Goal: Information Seeking & Learning: Learn about a topic

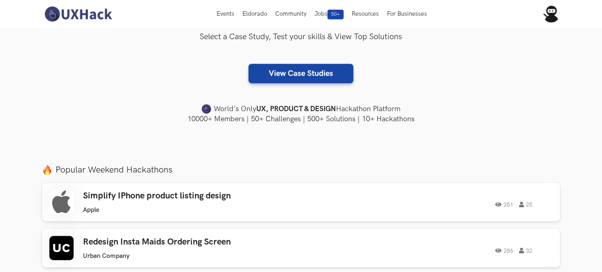
scroll to position [162, 0]
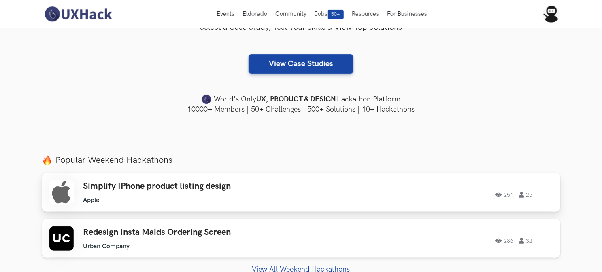
click at [255, 181] on h3 "Simplify IPhone product listing design" at bounding box center [198, 186] width 230 height 11
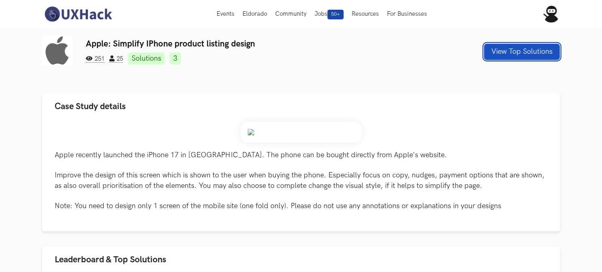
click at [497, 51] on button "View Top Solutions" at bounding box center [522, 52] width 76 height 16
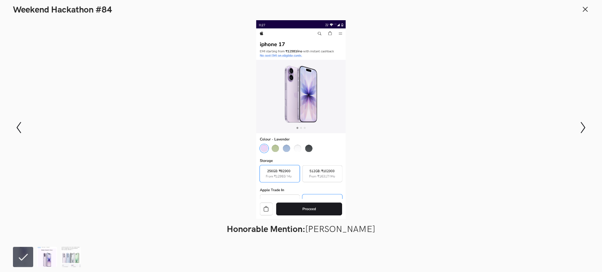
click at [49, 255] on img at bounding box center [47, 257] width 20 height 20
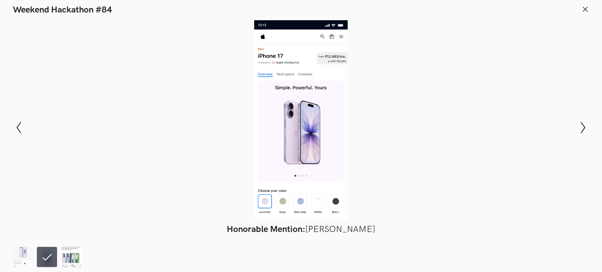
click at [76, 254] on img at bounding box center [71, 257] width 20 height 20
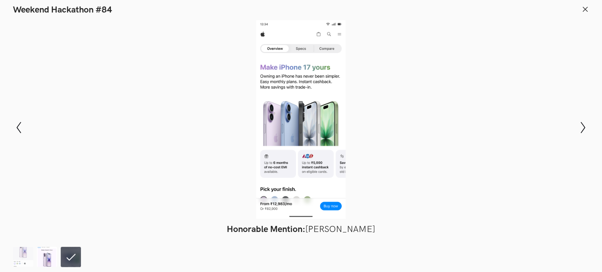
click at [42, 261] on img at bounding box center [47, 257] width 20 height 20
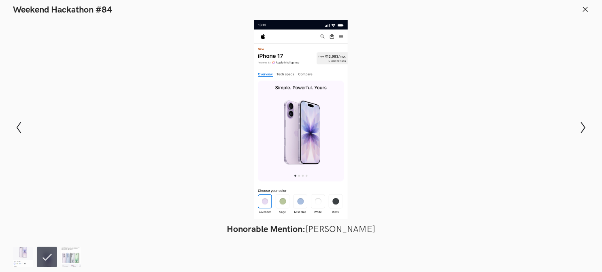
click at [34, 258] on ol at bounding box center [49, 257] width 72 height 20
click at [21, 256] on img at bounding box center [23, 257] width 20 height 20
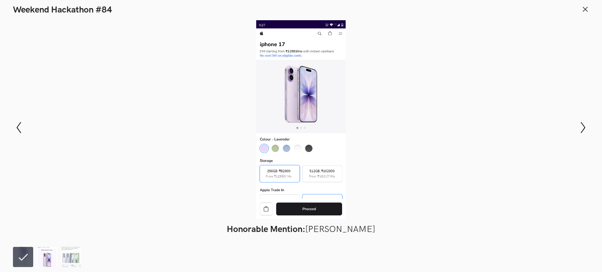
click at [51, 259] on img at bounding box center [47, 257] width 20 height 20
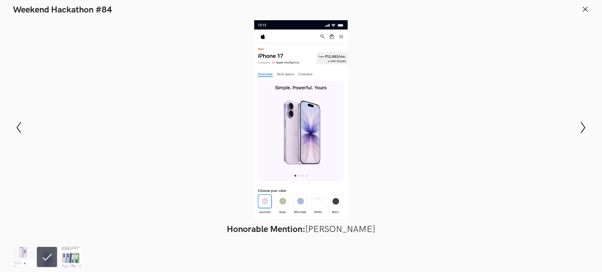
click at [66, 259] on img at bounding box center [71, 257] width 20 height 20
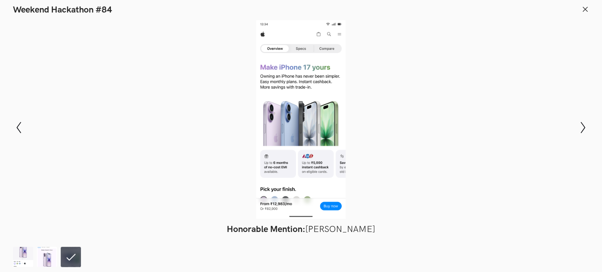
click at [587, 8] on line at bounding box center [585, 9] width 4 height 4
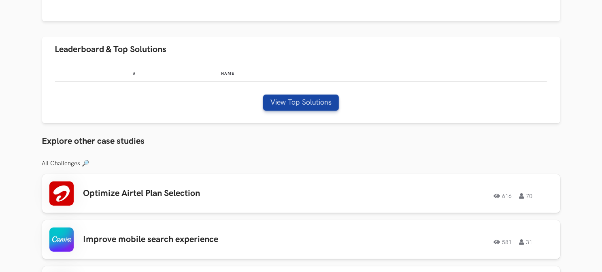
scroll to position [263, 0]
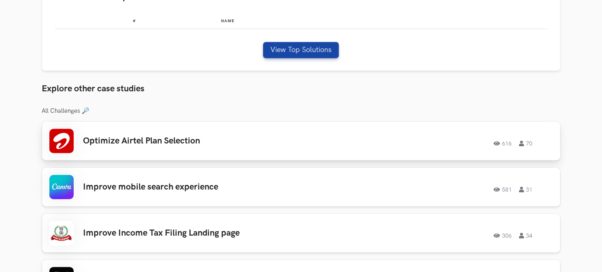
click at [202, 153] on link "Optimize Airtel Plan Selection 616 70 616 70" at bounding box center [301, 141] width 518 height 39
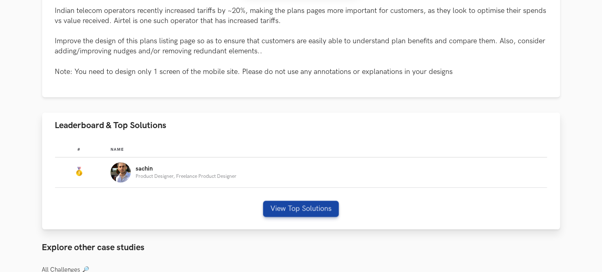
scroll to position [405, 0]
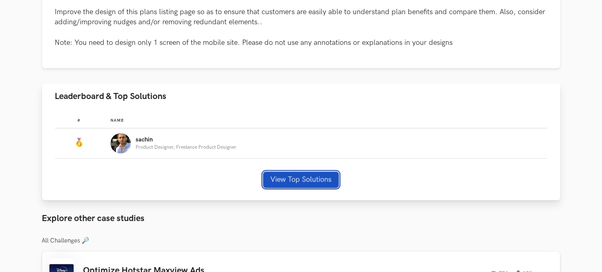
click at [300, 176] on button "View Top Solutions" at bounding box center [301, 180] width 76 height 16
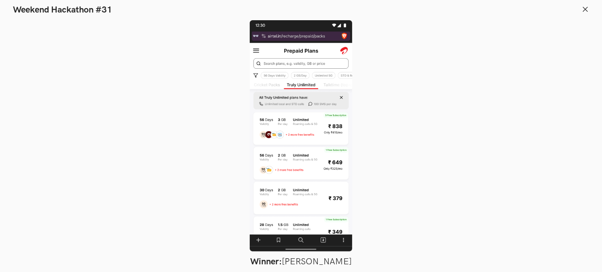
click at [580, 11] on header "Weekend Hackathon #31" at bounding box center [301, 7] width 602 height 15
click at [585, 7] on icon at bounding box center [585, 9] width 7 height 7
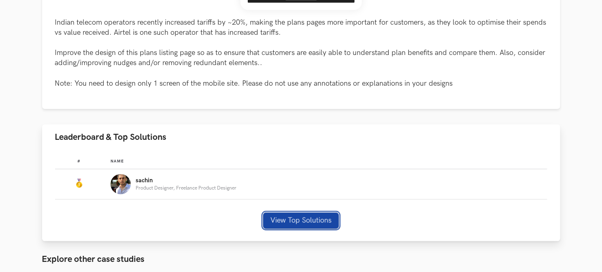
scroll to position [378, 0]
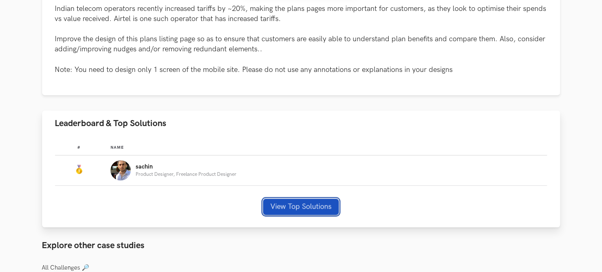
click at [300, 209] on button "View Top Solutions" at bounding box center [301, 207] width 76 height 16
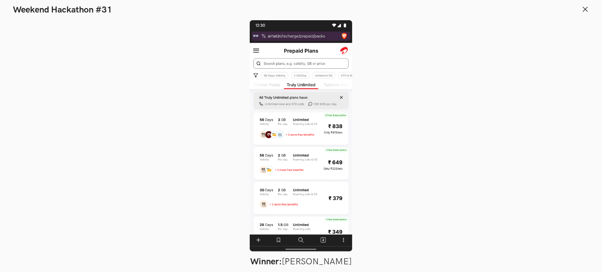
click at [585, 8] on icon at bounding box center [585, 9] width 7 height 7
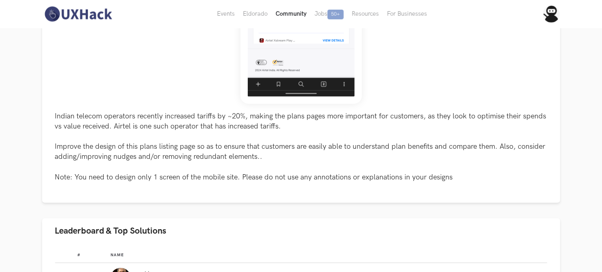
scroll to position [270, 0]
